Goal: Complete application form: Complete application form

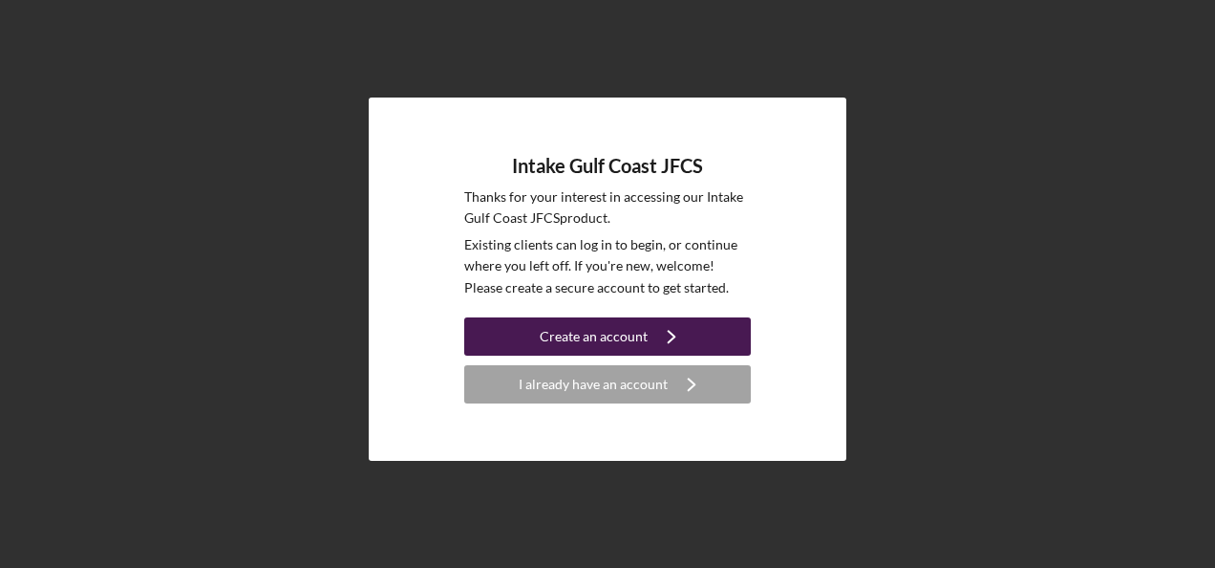
click at [589, 335] on div "Create an account" at bounding box center [594, 336] width 108 height 38
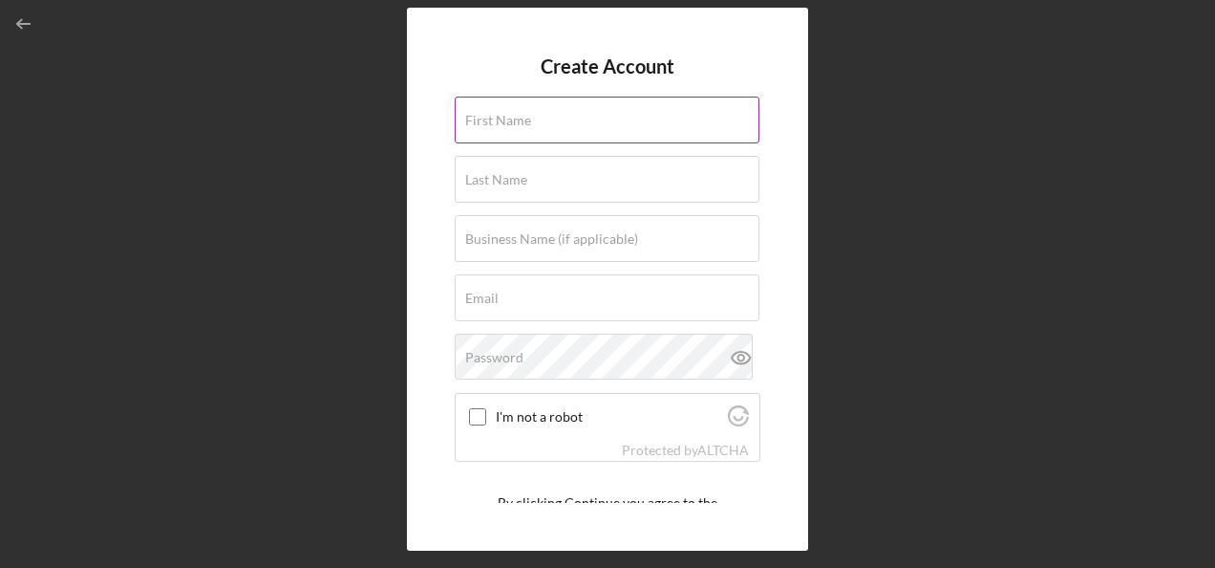
click at [541, 120] on input "First Name" at bounding box center [607, 119] width 305 height 46
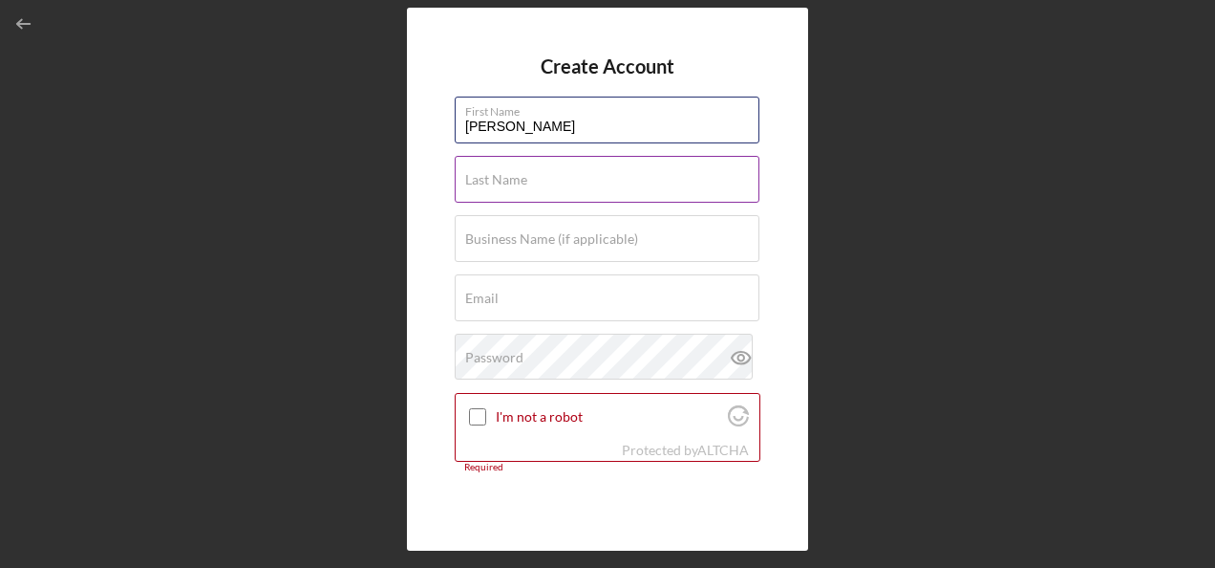
type input "[PERSON_NAME]"
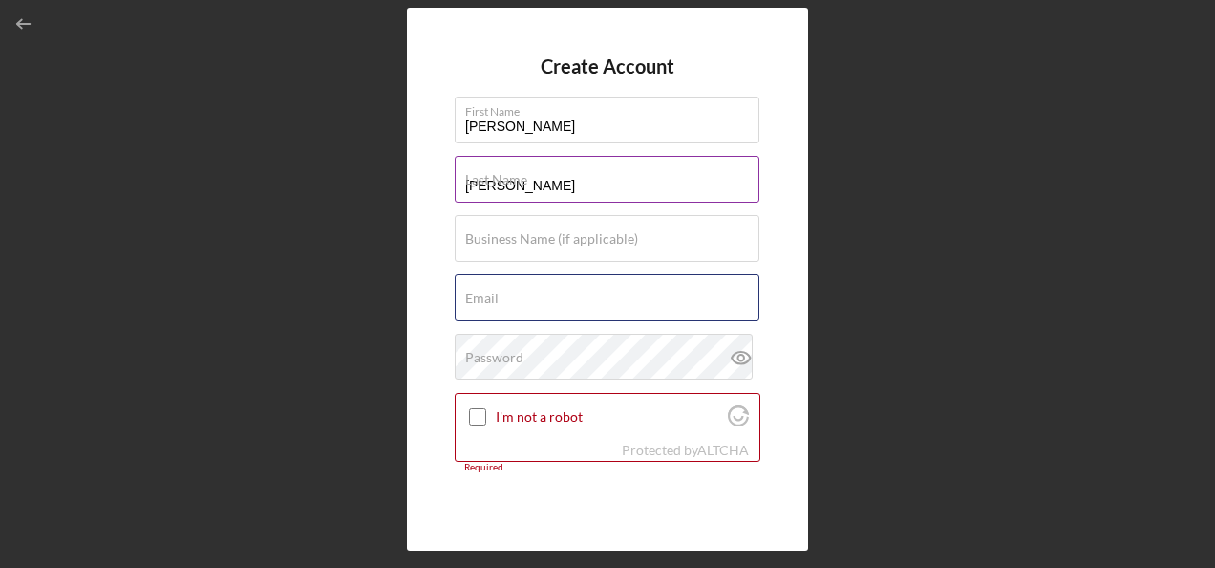
type input "[EMAIL_ADDRESS][DOMAIN_NAME]"
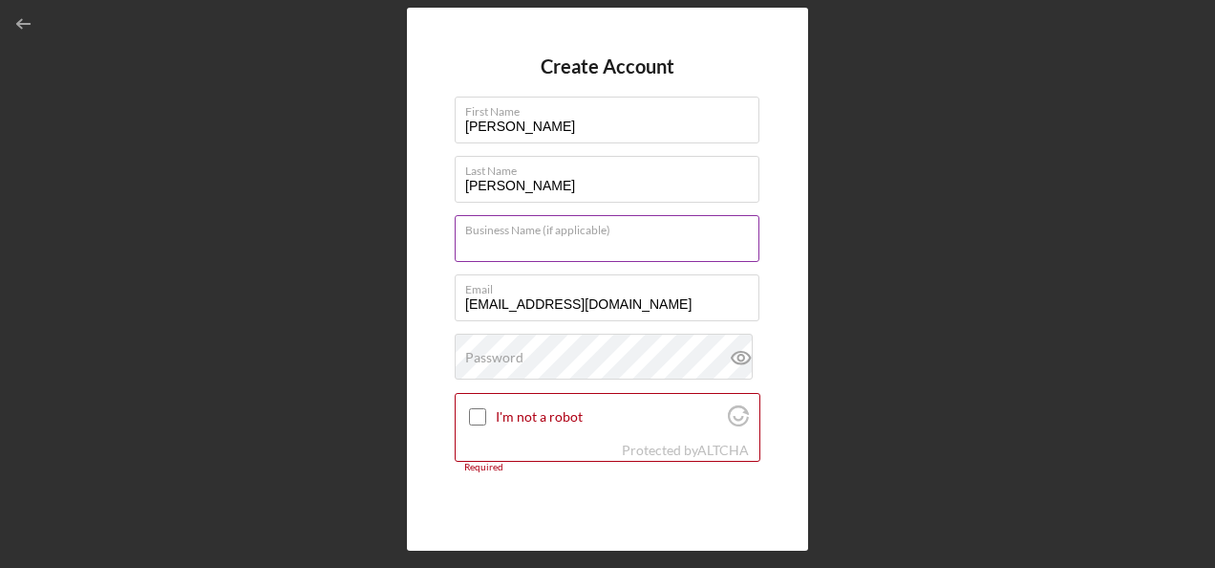
click at [542, 229] on div "Business Name (if applicable)" at bounding box center [608, 239] width 306 height 48
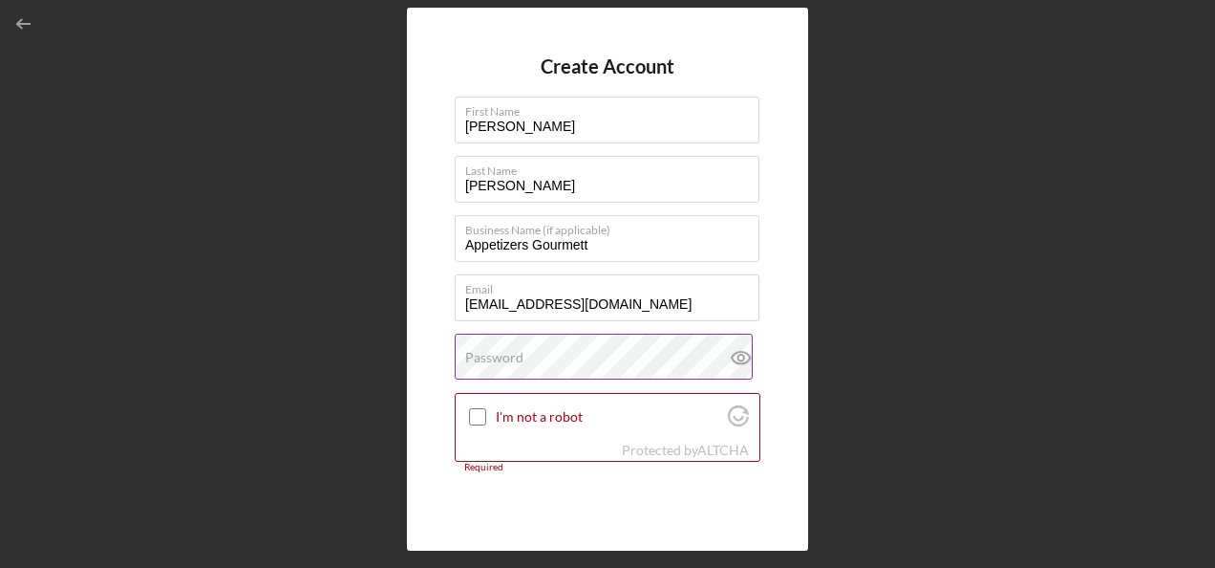
click at [513, 355] on label "Password" at bounding box center [494, 357] width 58 height 15
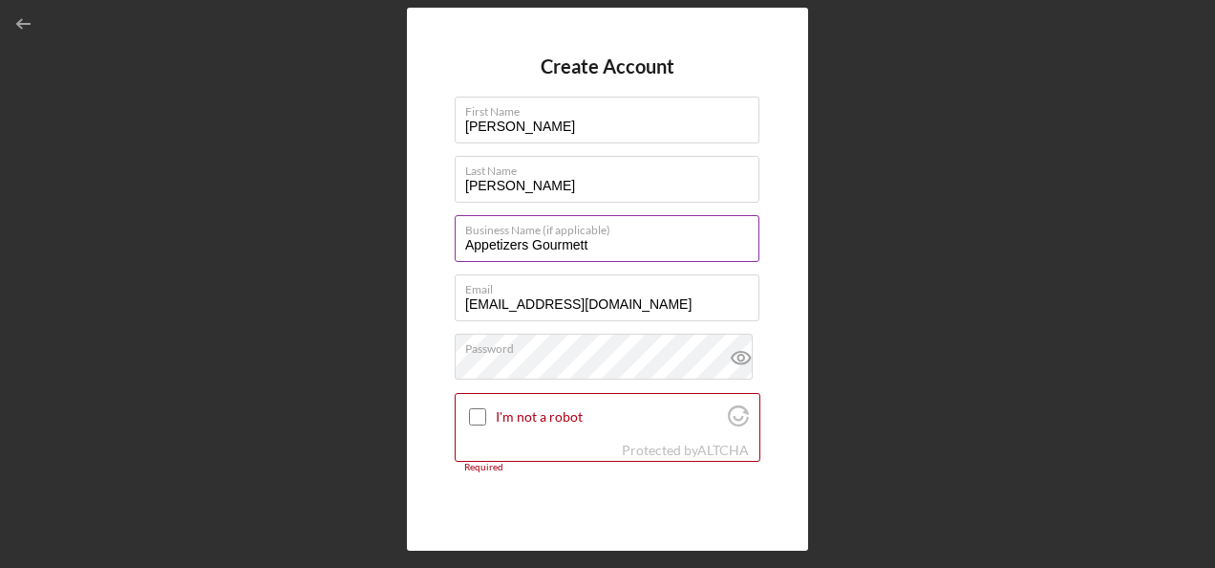
click at [721, 229] on label "Business Name (if applicable)" at bounding box center [612, 226] width 294 height 21
click at [721, 229] on input "Appetizers Gourmett" at bounding box center [607, 238] width 305 height 46
drag, startPoint x: 608, startPoint y: 245, endPoint x: 380, endPoint y: 225, distance: 228.3
click at [380, 225] on div "Create Account First Name [PERSON_NAME] Last Name [PERSON_NAME] Business Name (…" at bounding box center [608, 279] width 1196 height 558
paste input "appetizers gourme"
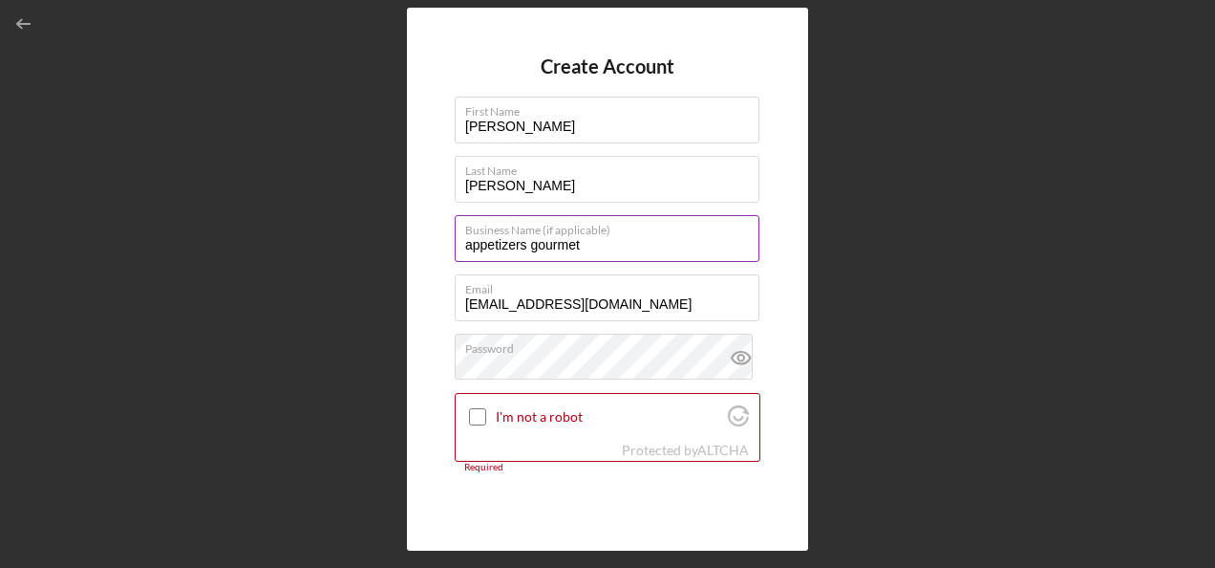
click at [457, 240] on input "appetizers gourmet" at bounding box center [607, 238] width 305 height 46
type input "Appetizers Gourmet"
click at [471, 419] on input "I'm not a robot" at bounding box center [477, 416] width 17 height 17
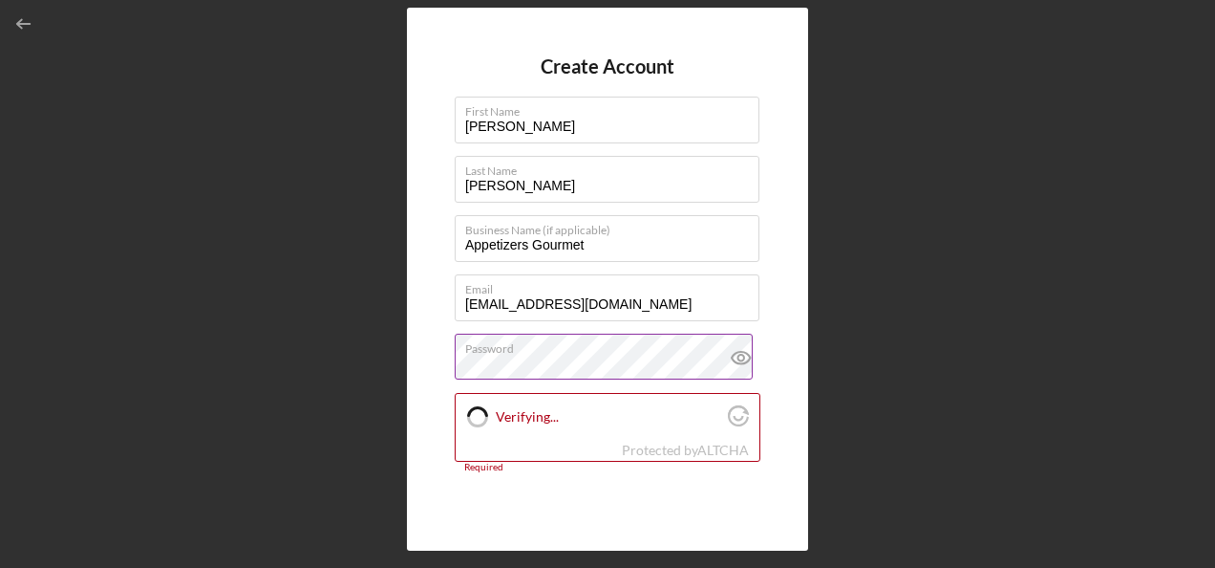
checkbox input "true"
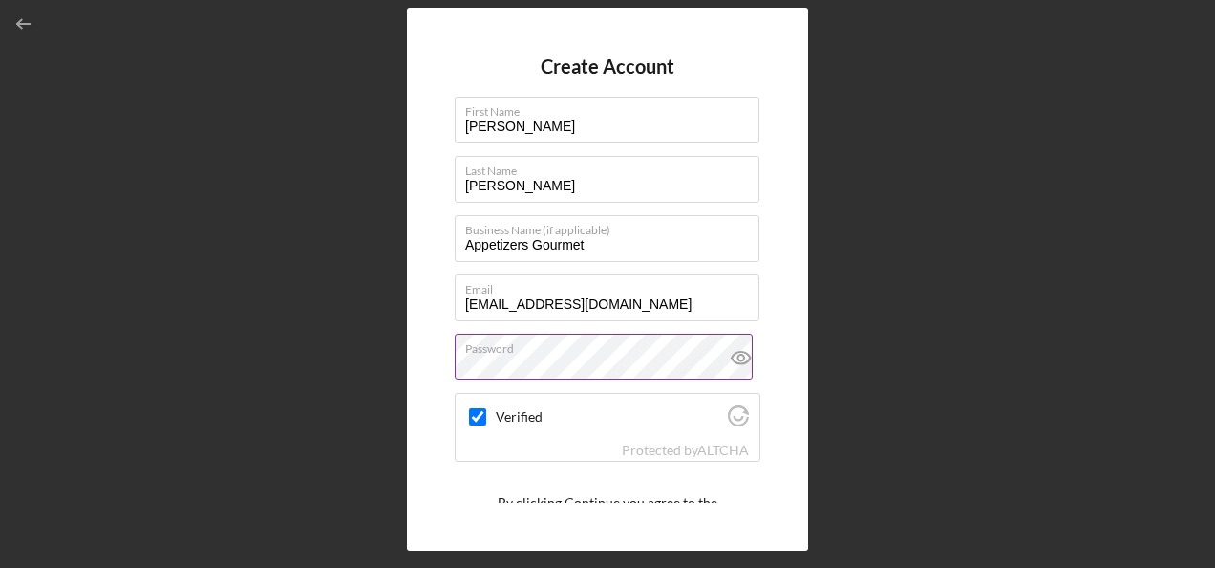
click at [738, 359] on icon at bounding box center [741, 357] width 6 height 6
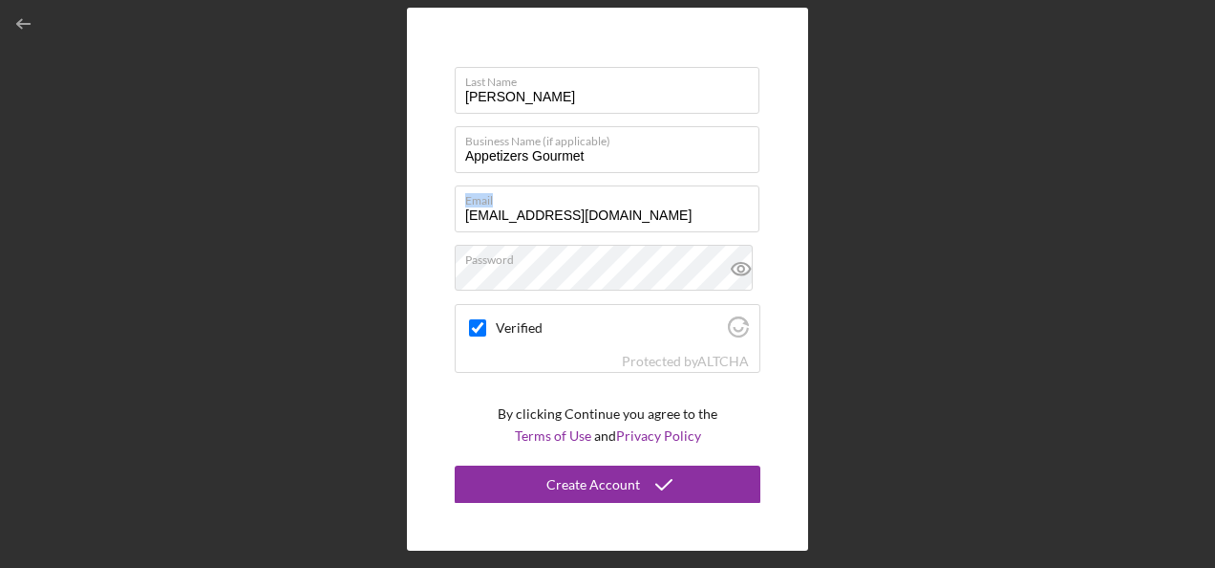
drag, startPoint x: 718, startPoint y: 205, endPoint x: 420, endPoint y: 206, distance: 297.1
click at [403, 206] on div "Create Account First Name [PERSON_NAME] Last Name [PERSON_NAME] Business Name (…" at bounding box center [608, 279] width 1196 height 558
drag, startPoint x: 726, startPoint y: 216, endPoint x: 408, endPoint y: 208, distance: 318.2
click at [408, 208] on div "Create Account First Name [PERSON_NAME] Last Name [PERSON_NAME] Business Name (…" at bounding box center [607, 279] width 401 height 542
paste input "Gourmet Appetizers <[EMAIL_ADDRESS][DOMAIN_NAME]>"
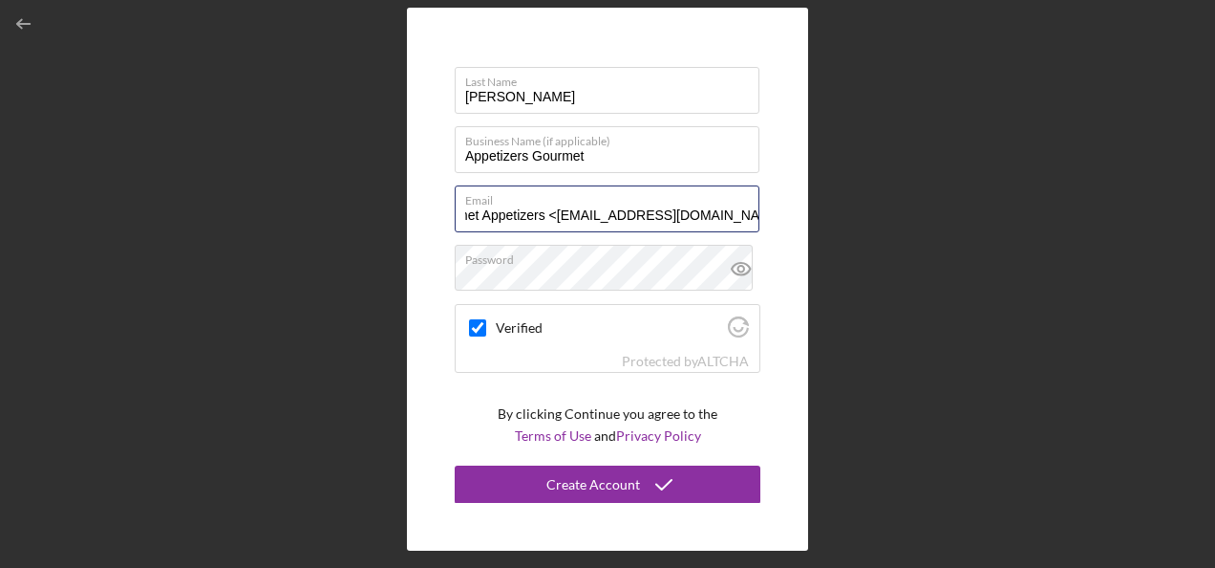
scroll to position [0, 0]
drag, startPoint x: 554, startPoint y: 212, endPoint x: 428, endPoint y: 212, distance: 126.1
click at [428, 212] on div "Create Account First Name [PERSON_NAME] Last Name [PERSON_NAME] Business Name (…" at bounding box center [607, 279] width 401 height 542
click at [688, 215] on input "[EMAIL_ADDRESS][DOMAIN_NAME]>" at bounding box center [607, 208] width 305 height 46
type input "[EMAIL_ADDRESS][DOMAIN_NAME]"
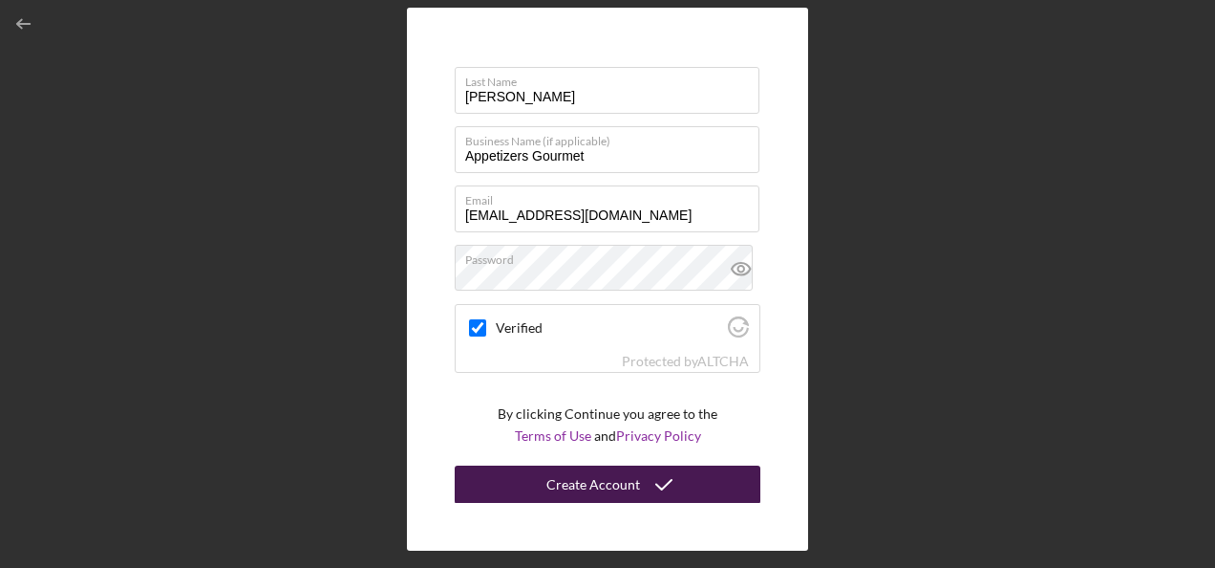
click at [617, 482] on div "Create Account" at bounding box center [593, 484] width 94 height 38
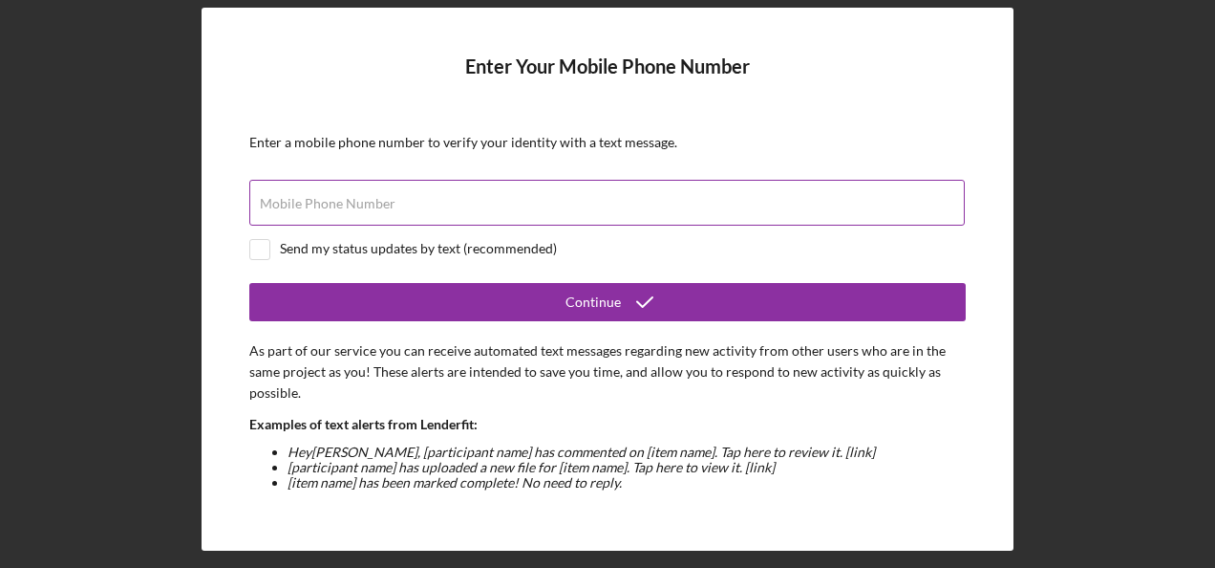
click at [436, 197] on div "Mobile Phone Number" at bounding box center [607, 204] width 717 height 48
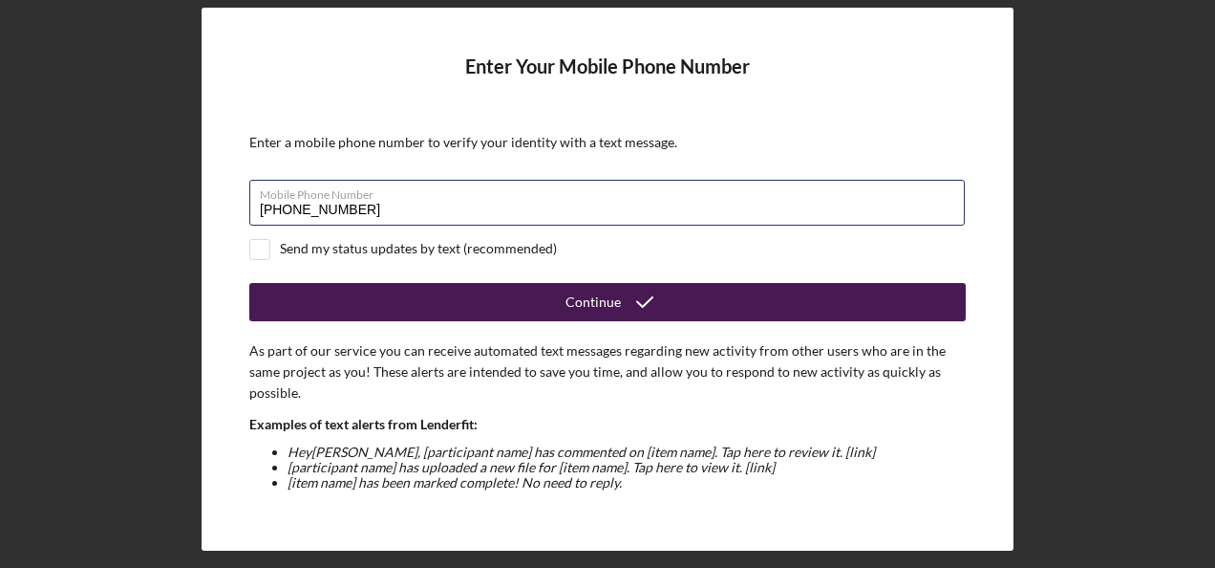
type input "[PHONE_NUMBER]"
click at [591, 304] on div "Continue" at bounding box center [593, 302] width 55 height 38
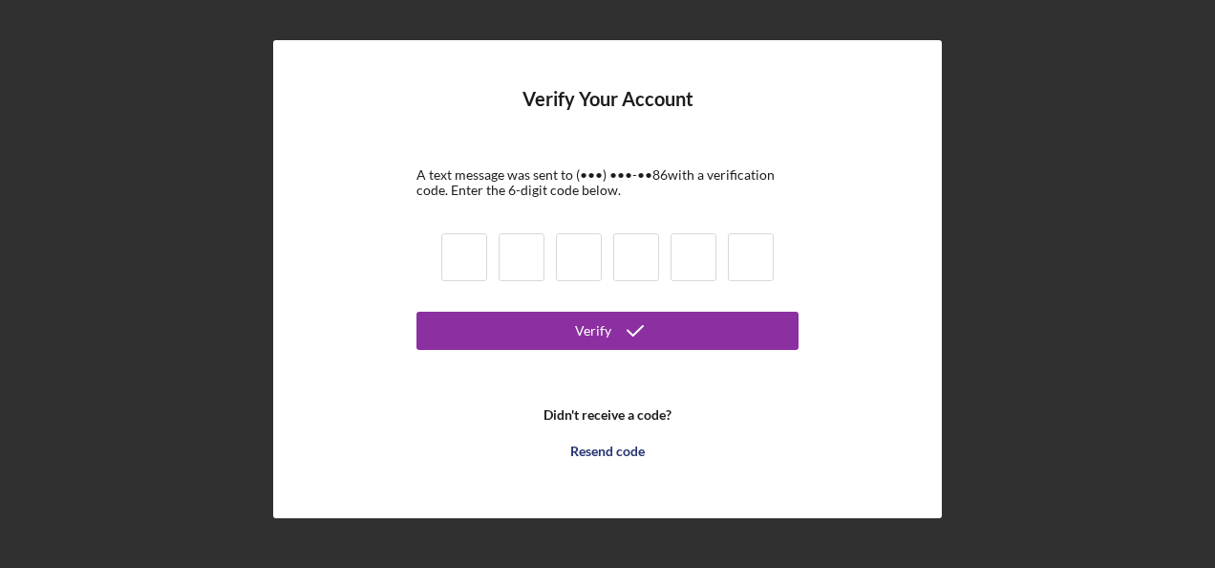
click at [461, 246] on input at bounding box center [464, 257] width 46 height 48
type input "2"
type input "4"
type input "1"
type input "7"
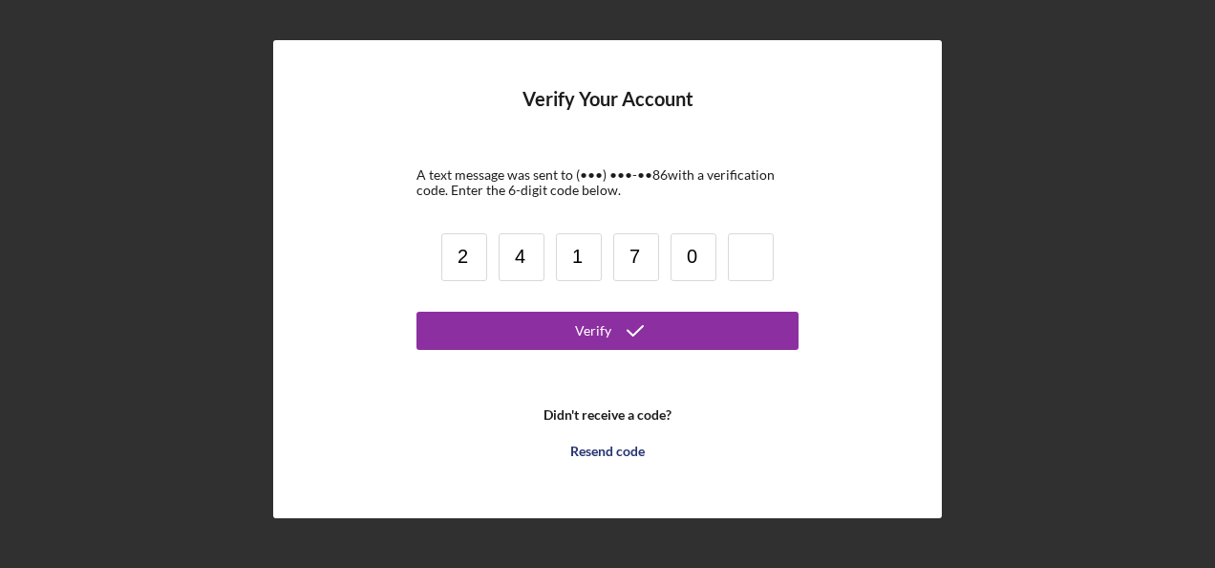
type input "0"
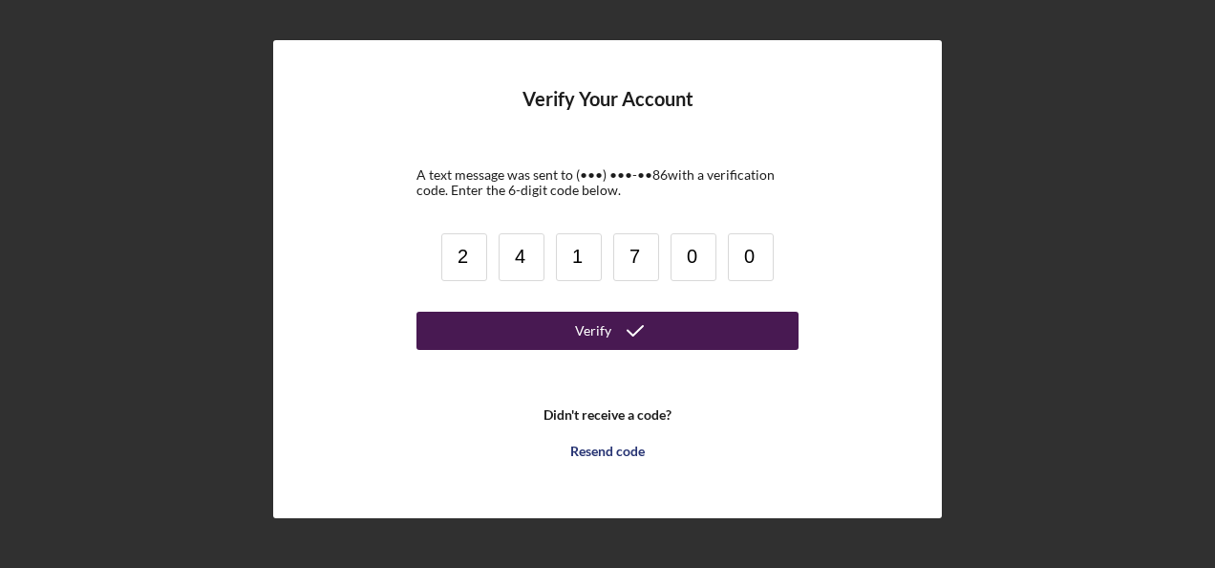
type input "0"
click at [618, 332] on icon "submit" at bounding box center [635, 331] width 48 height 48
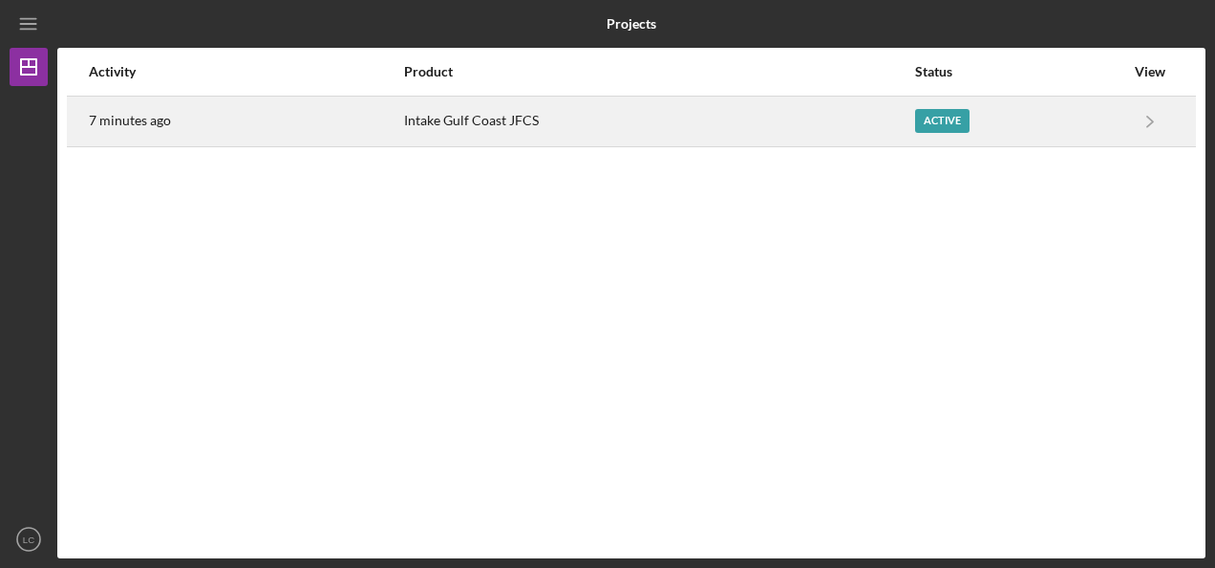
click at [442, 117] on div "Intake Gulf Coast JFCS" at bounding box center [659, 121] width 510 height 48
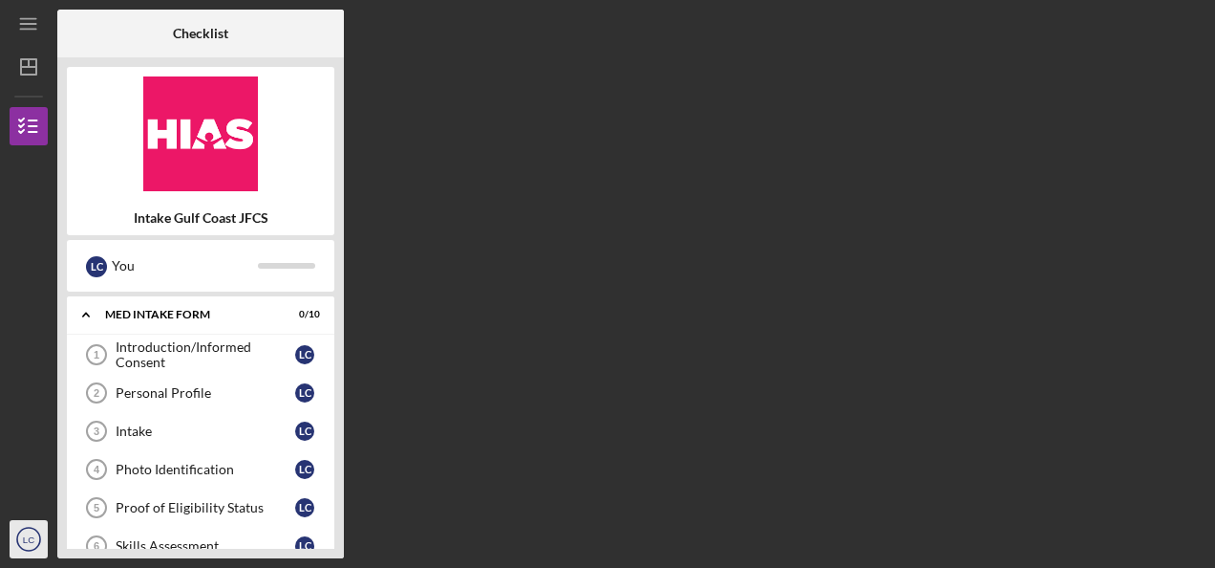
click at [23, 537] on text "LC" at bounding box center [28, 539] width 11 height 11
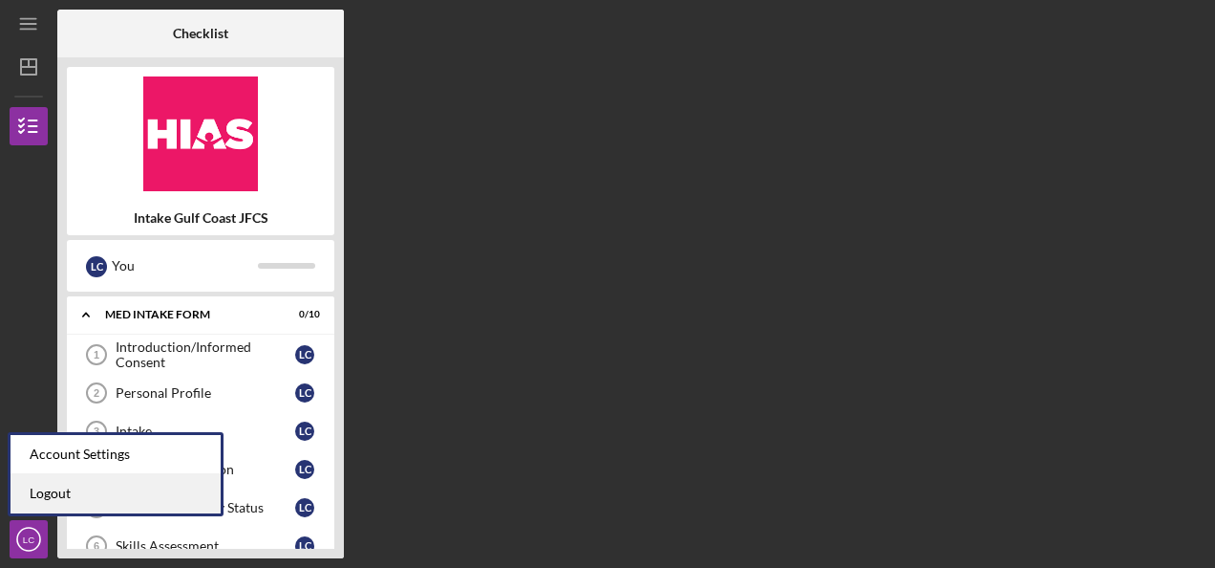
click at [41, 496] on link "Logout" at bounding box center [116, 493] width 210 height 39
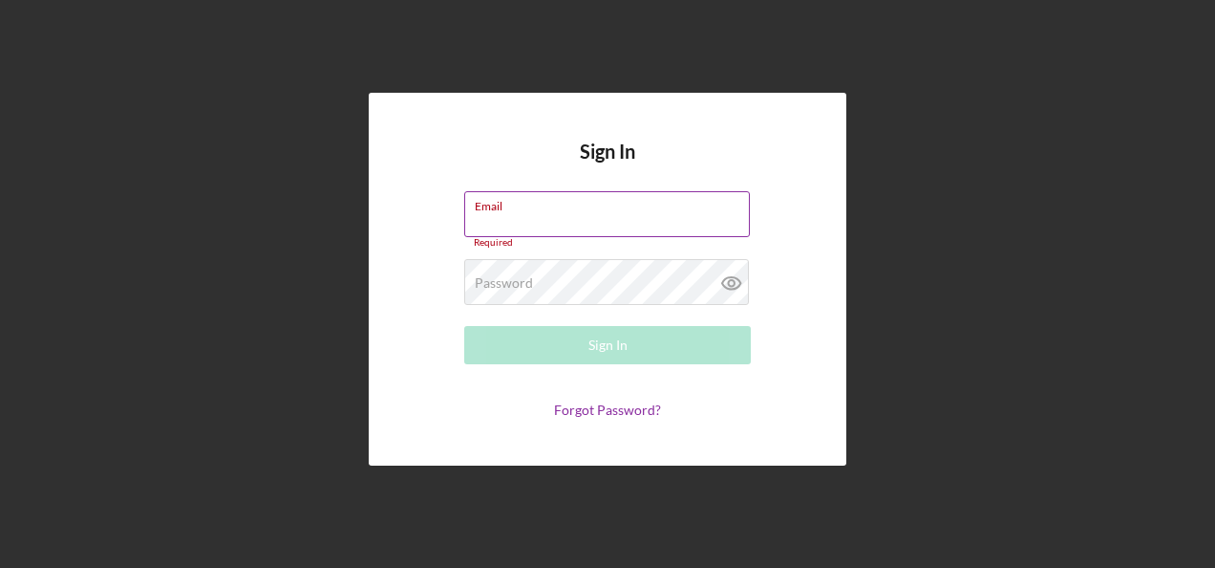
click at [510, 208] on div "Email Required" at bounding box center [607, 219] width 287 height 57
click at [509, 212] on div "Email Required" at bounding box center [607, 219] width 287 height 57
type input "[PERSON_NAME][EMAIL_ADDRESS][PERSON_NAME][DOMAIN_NAME]"
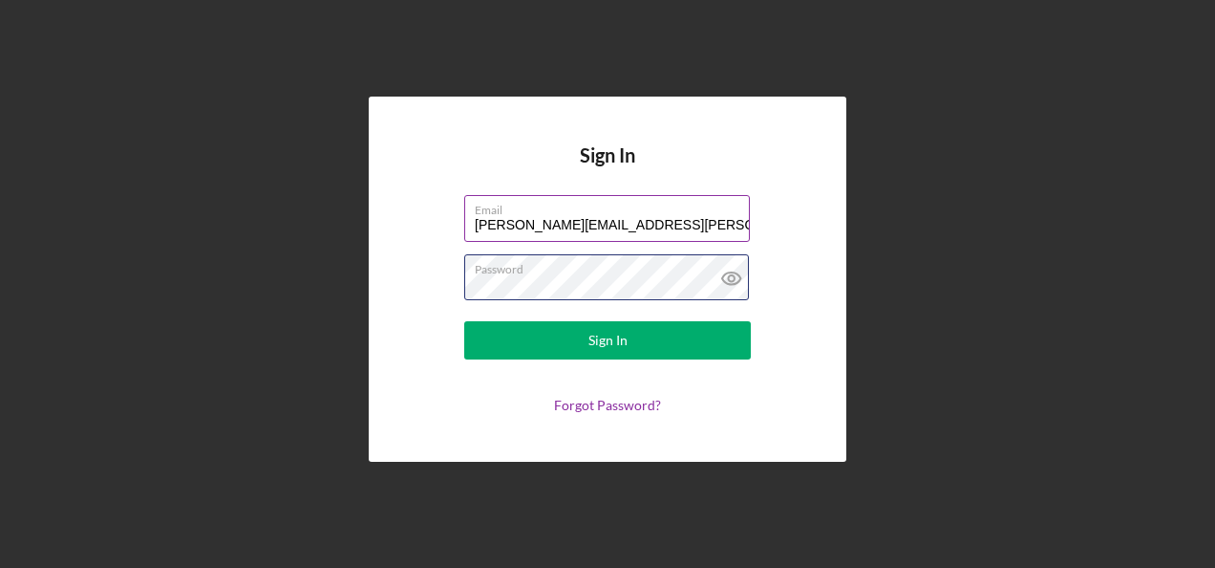
click at [464, 321] on button "Sign In" at bounding box center [607, 340] width 287 height 38
